Goal: Task Accomplishment & Management: Manage account settings

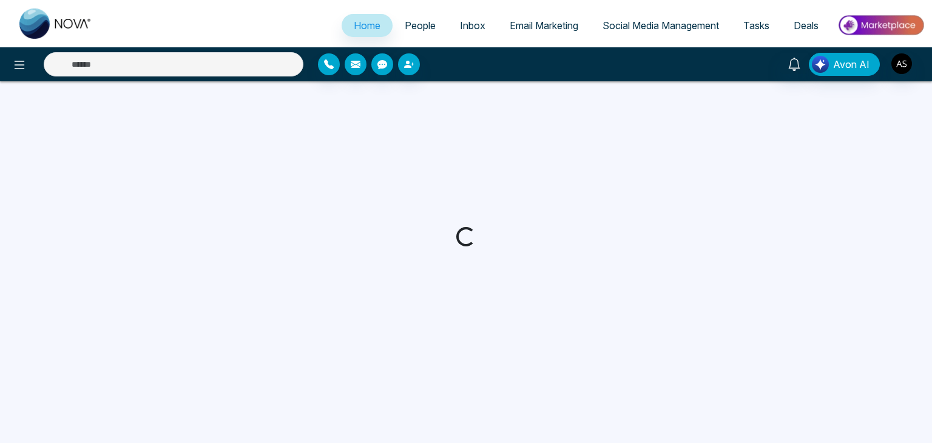
click at [416, 24] on span "People" at bounding box center [420, 25] width 31 height 12
click at [470, 25] on span "Inbox" at bounding box center [472, 25] width 25 height 12
click at [405, 24] on span "People" at bounding box center [420, 25] width 31 height 12
click at [411, 25] on span "People" at bounding box center [420, 25] width 31 height 12
click at [462, 27] on span "Inbox" at bounding box center [472, 25] width 25 height 12
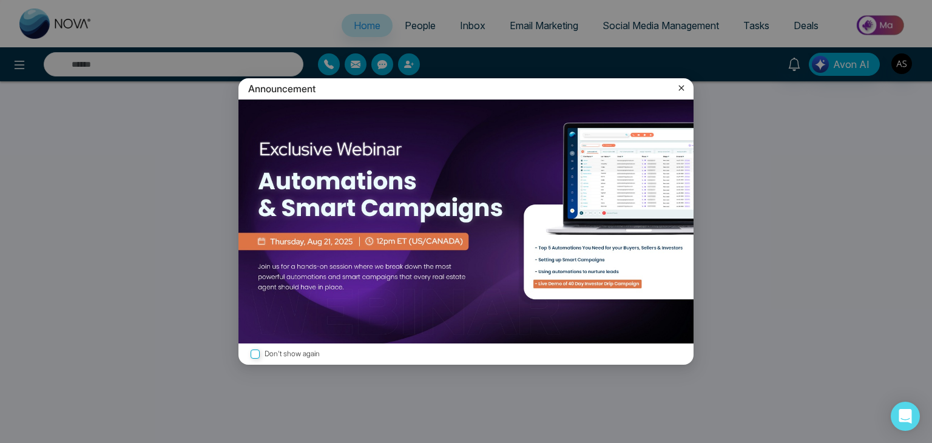
click at [677, 86] on icon at bounding box center [681, 88] width 12 height 12
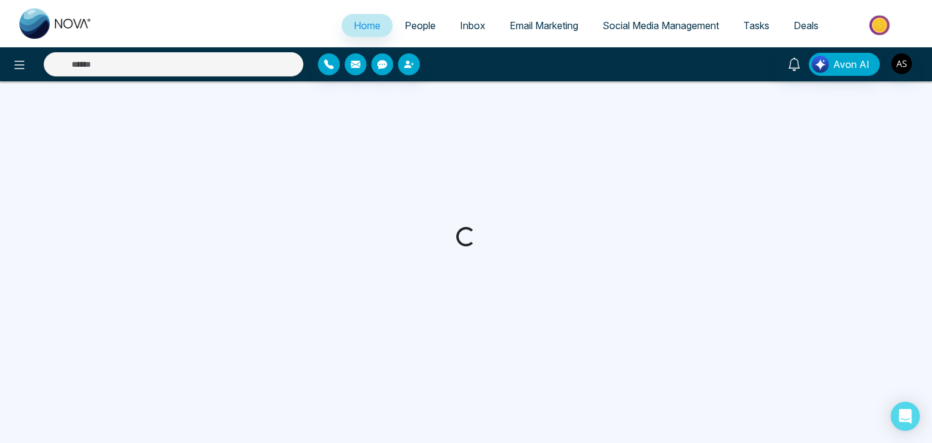
click at [405, 27] on span "People" at bounding box center [420, 25] width 31 height 12
click at [448, 27] on link "Inbox" at bounding box center [473, 25] width 50 height 23
select select "*"
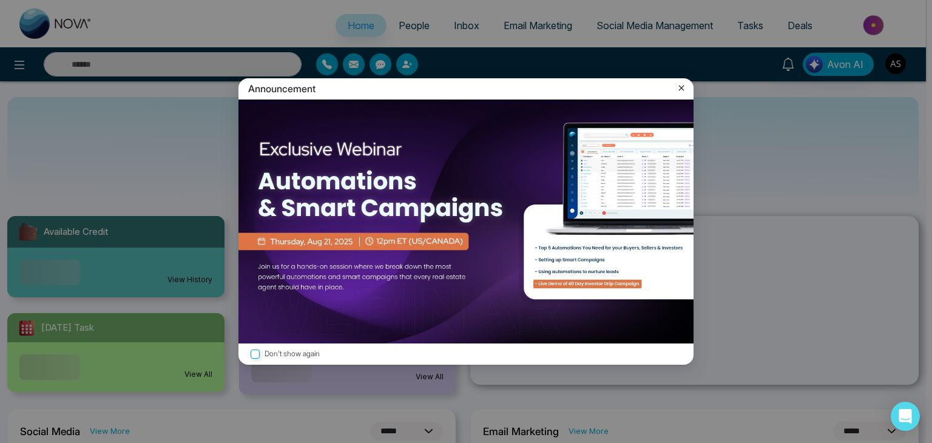
click at [683, 87] on icon at bounding box center [681, 88] width 12 height 12
click at [685, 86] on icon at bounding box center [681, 88] width 12 height 12
click at [680, 88] on icon at bounding box center [681, 88] width 12 height 12
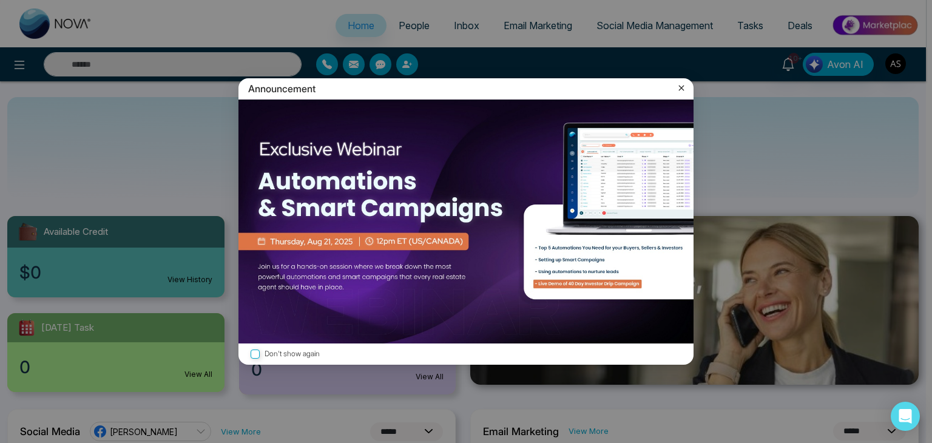
click at [681, 83] on icon at bounding box center [681, 88] width 12 height 12
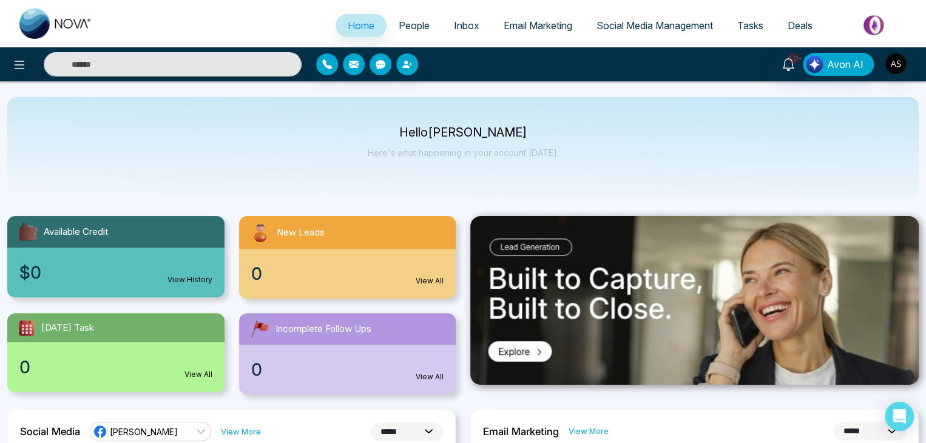
click at [409, 27] on span "People" at bounding box center [414, 25] width 31 height 12
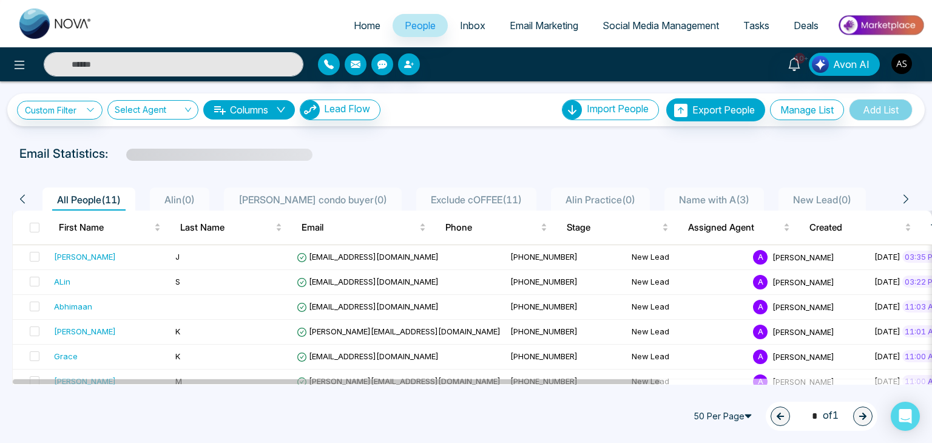
click at [367, 27] on span "Home" at bounding box center [367, 25] width 27 height 12
select select "*"
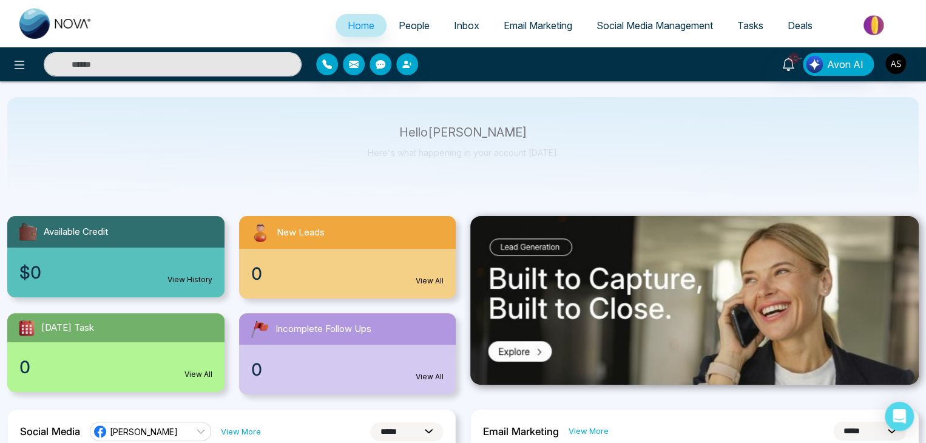
scroll to position [58, 0]
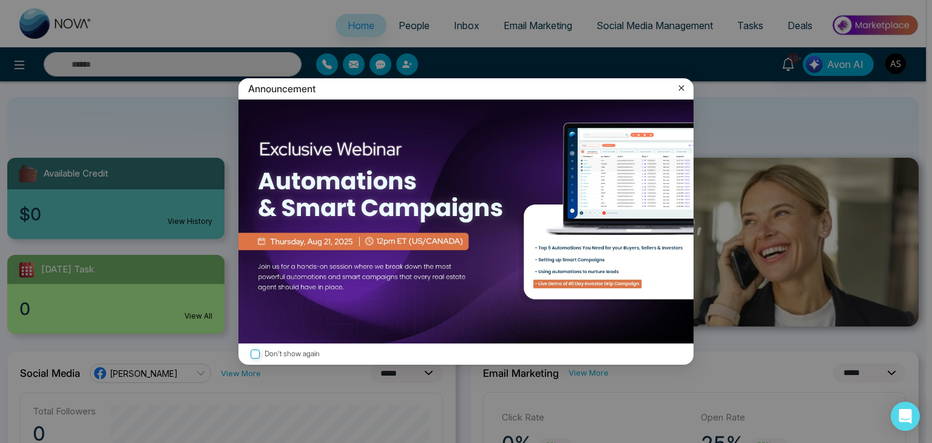
click at [684, 90] on icon at bounding box center [681, 88] width 12 height 12
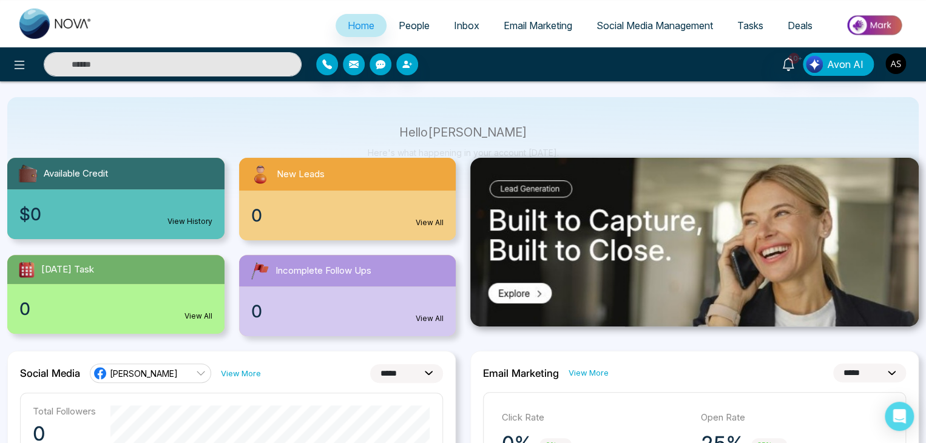
click at [892, 71] on img "button" at bounding box center [895, 63] width 21 height 21
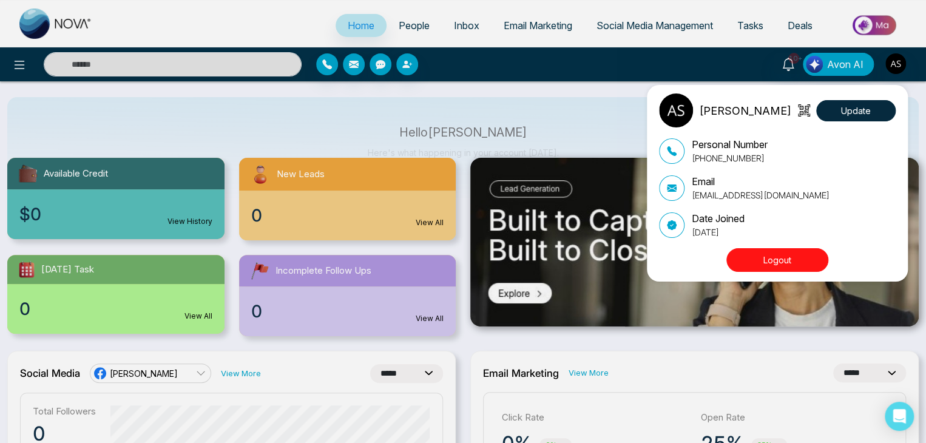
drag, startPoint x: 735, startPoint y: 77, endPoint x: 467, endPoint y: 30, distance: 271.7
click at [467, 30] on div "Alin Shah Update Personal Number +14376616013 Email alin@mmnovatech.com Date Jo…" at bounding box center [463, 221] width 926 height 443
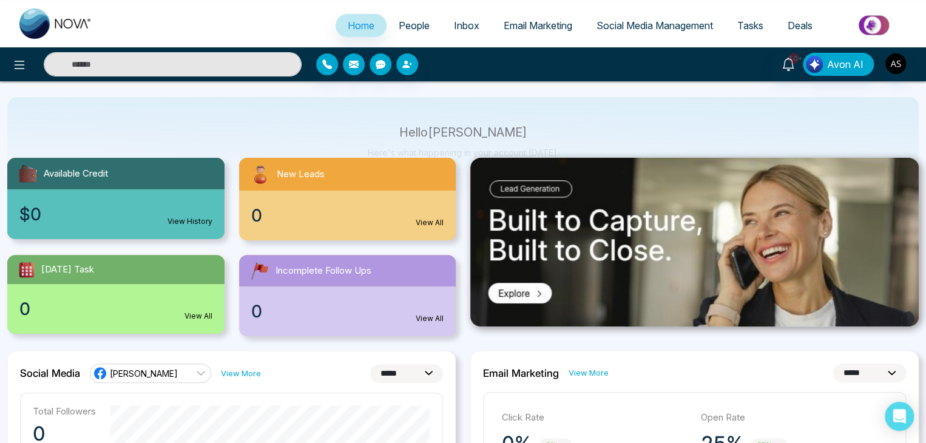
click at [464, 25] on span "Inbox" at bounding box center [466, 25] width 25 height 12
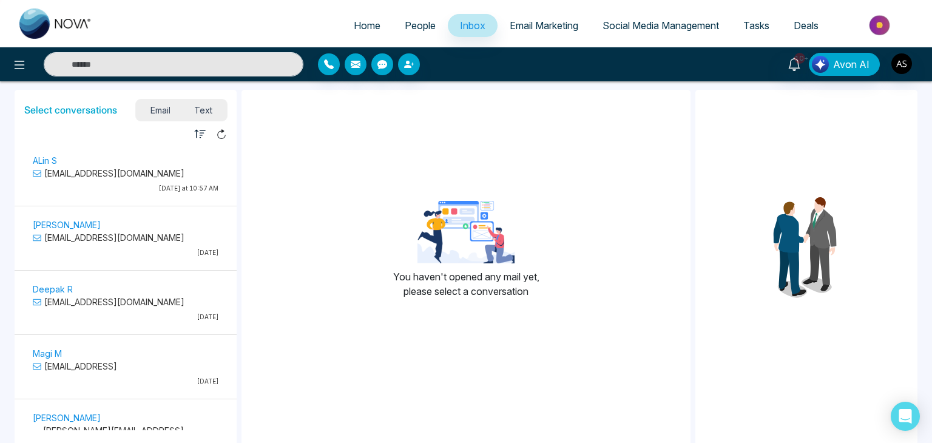
click at [543, 21] on span "Email Marketing" at bounding box center [544, 25] width 69 height 12
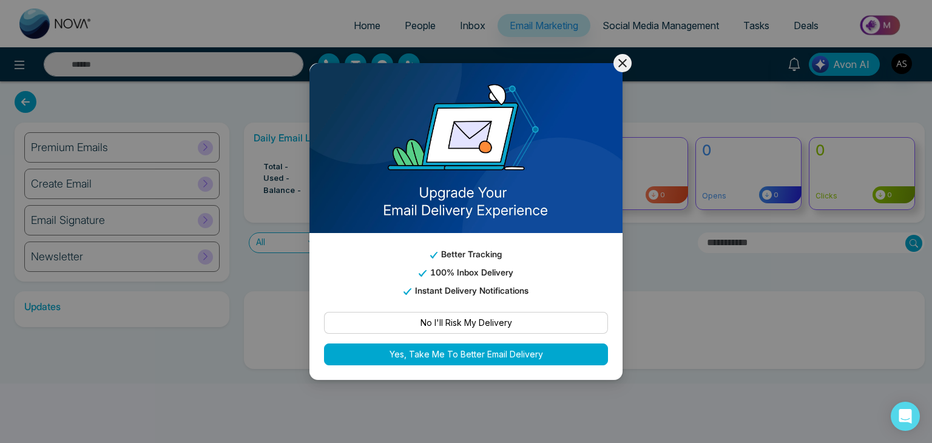
click at [362, 24] on div "Better Tracking 100% Inbox Delivery Instant Delivery Notifications No I'll Risk…" at bounding box center [466, 221] width 932 height 443
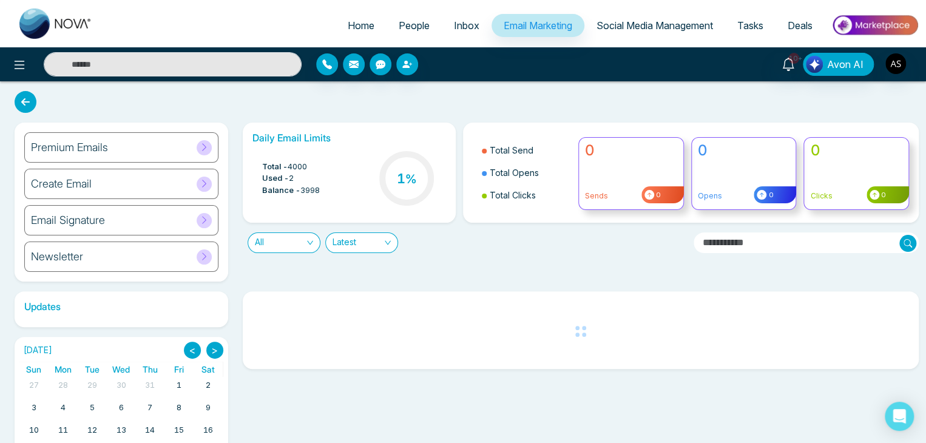
click at [369, 25] on link "Home" at bounding box center [361, 25] width 51 height 23
select select "*"
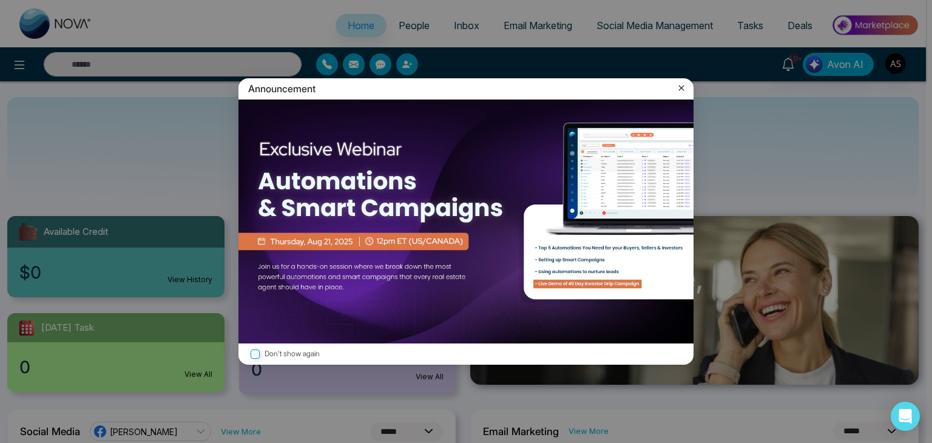
click at [682, 78] on div "Announcement" at bounding box center [465, 88] width 455 height 21
click at [688, 90] on div "Announcement" at bounding box center [465, 88] width 455 height 21
click at [683, 89] on icon at bounding box center [681, 88] width 5 height 5
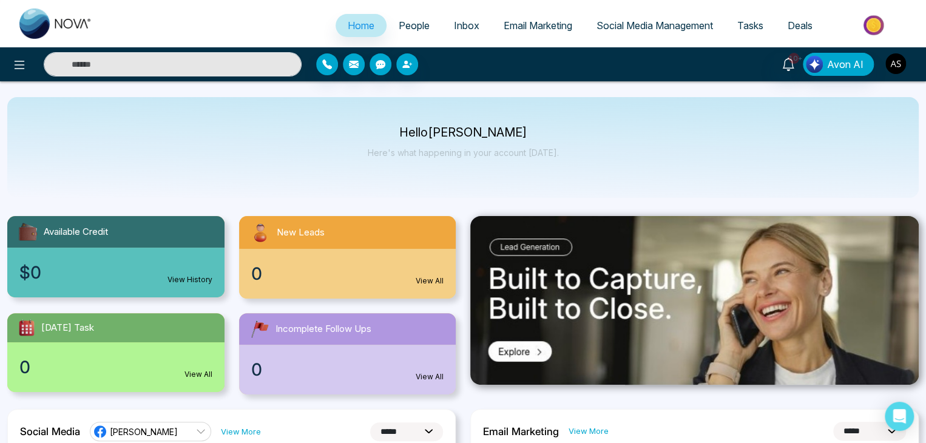
click at [888, 59] on img "button" at bounding box center [895, 63] width 21 height 21
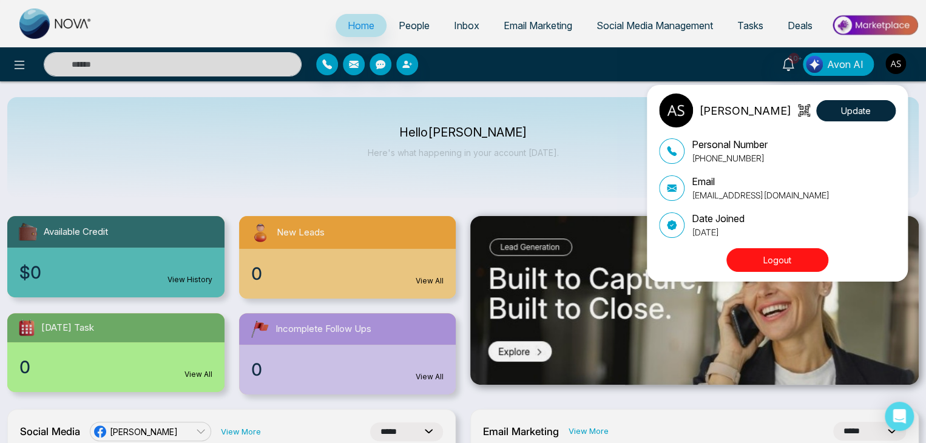
click at [781, 265] on button "Logout" at bounding box center [777, 260] width 102 height 24
